Goal: Information Seeking & Learning: Learn about a topic

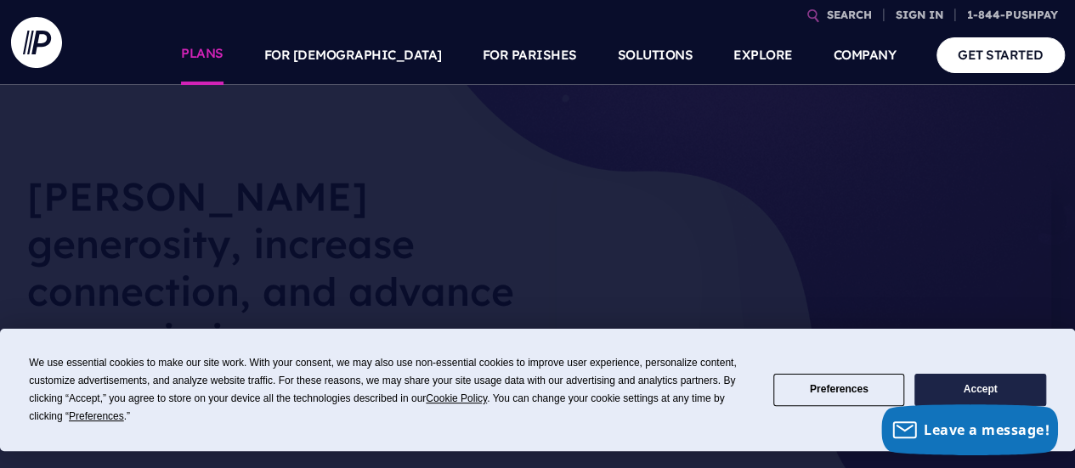
click at [223, 54] on link "PLANS" at bounding box center [202, 54] width 42 height 59
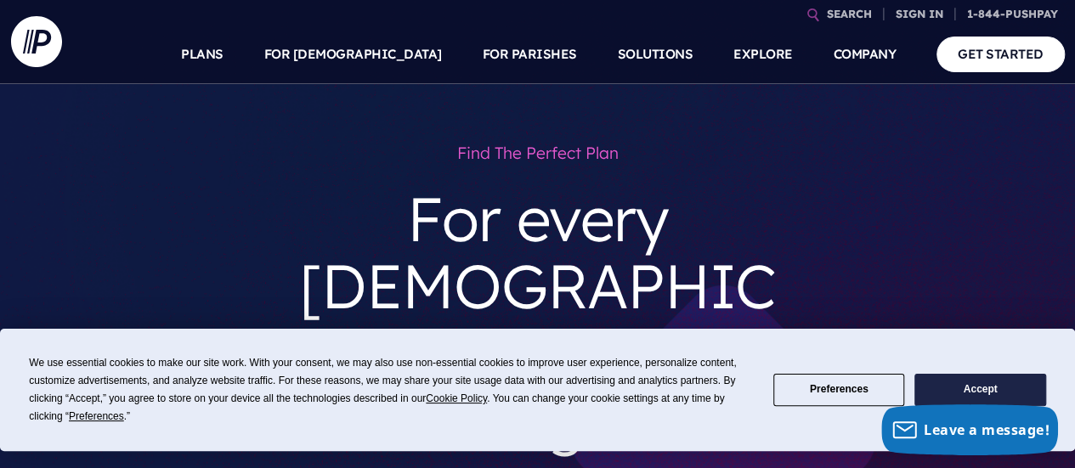
scroll to position [170, 0]
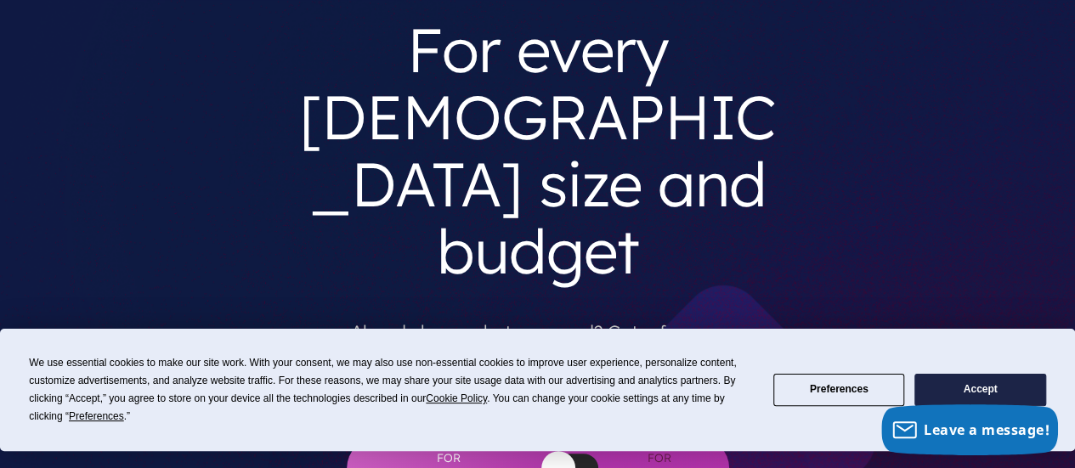
click at [964, 378] on button "Accept" at bounding box center [979, 390] width 131 height 33
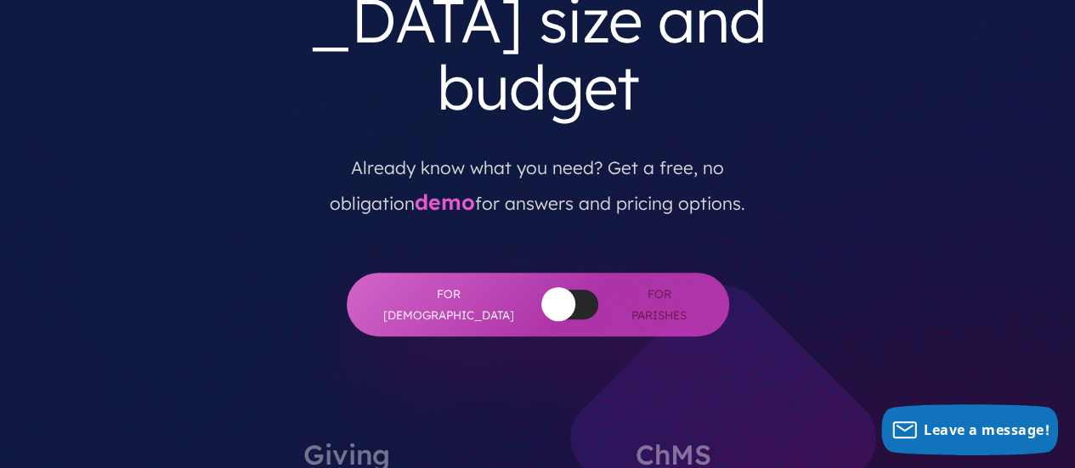
scroll to position [510, 0]
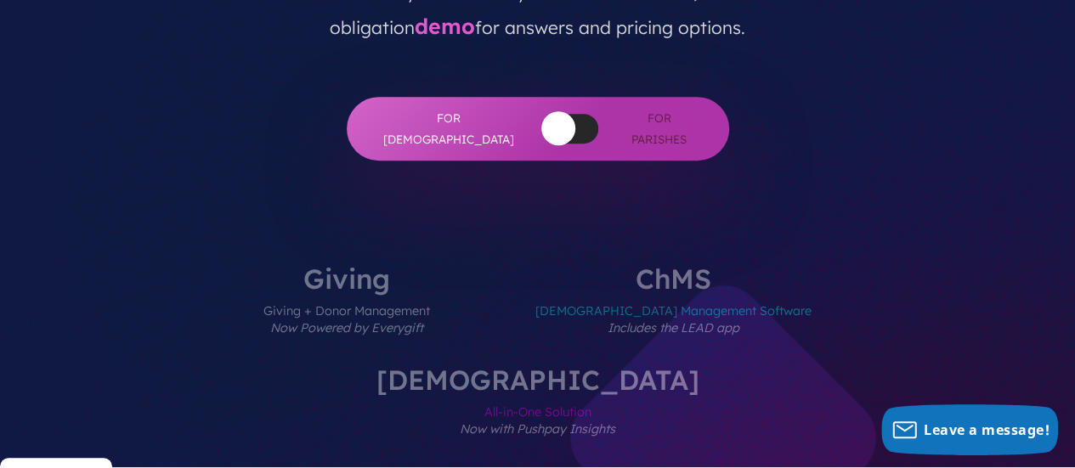
click at [533, 265] on label "ChMS Church Management Software Includes the LEAD app" at bounding box center [673, 315] width 378 height 101
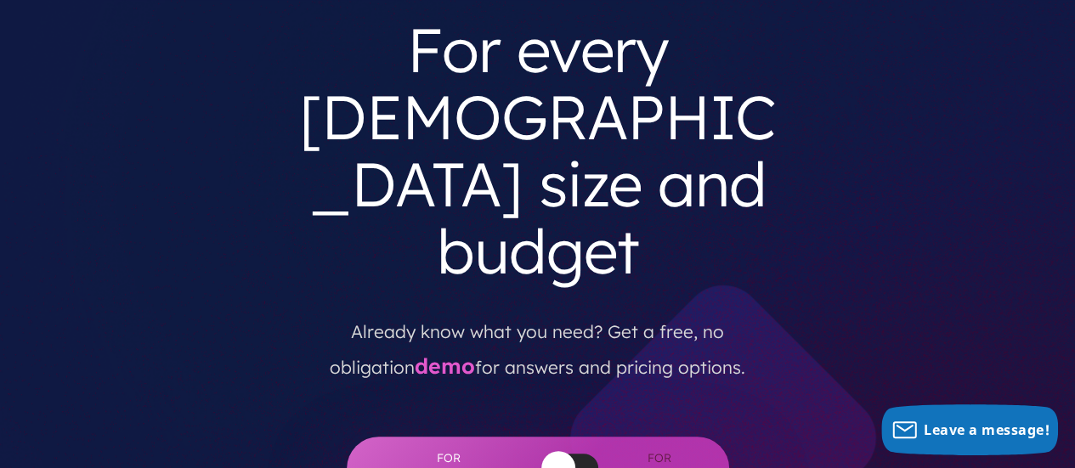
scroll to position [0, 0]
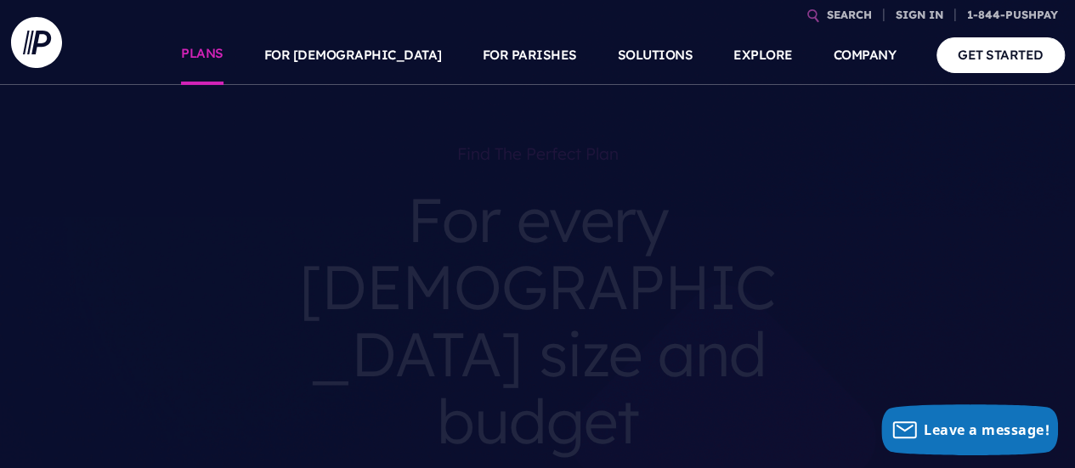
click at [223, 55] on link "PLANS" at bounding box center [202, 54] width 42 height 59
